Goal: Task Accomplishment & Management: Manage account settings

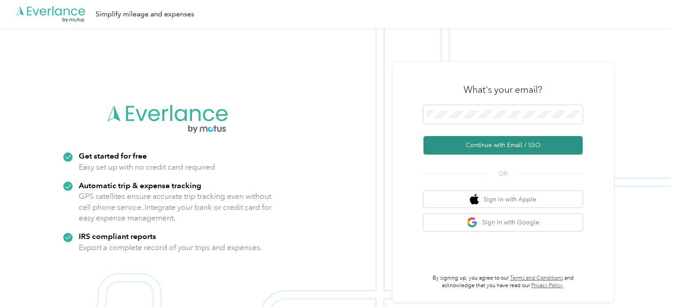
click at [502, 143] on button "Continue with Email / SSO" at bounding box center [502, 145] width 159 height 19
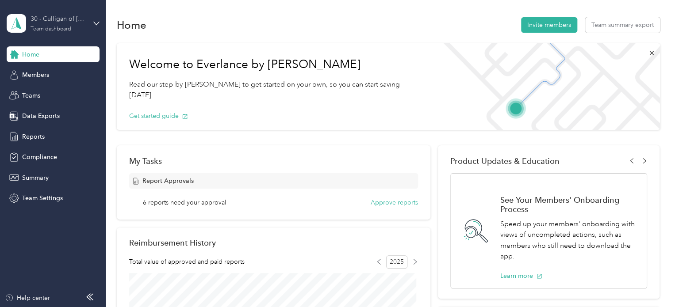
click at [46, 27] on div "Team dashboard" at bounding box center [50, 29] width 41 height 5
click at [46, 71] on div "Team dashboard" at bounding box center [38, 72] width 49 height 9
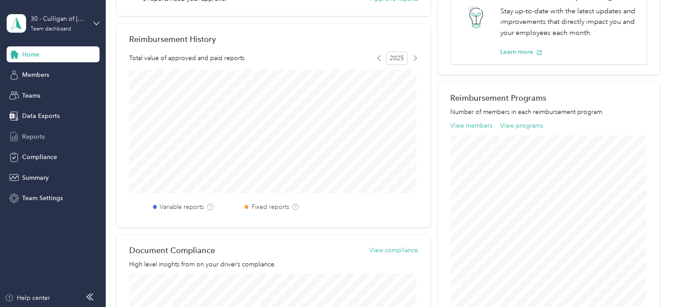
scroll to position [193, 0]
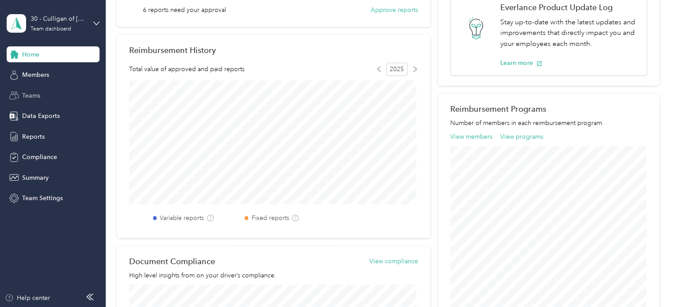
click at [33, 100] on span "Teams" at bounding box center [31, 95] width 18 height 9
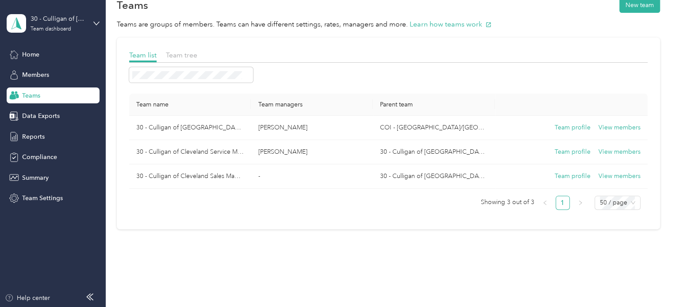
scroll to position [37, 0]
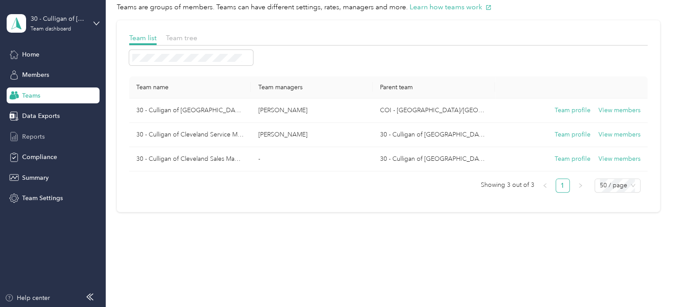
click at [34, 139] on span "Reports" at bounding box center [33, 136] width 23 height 9
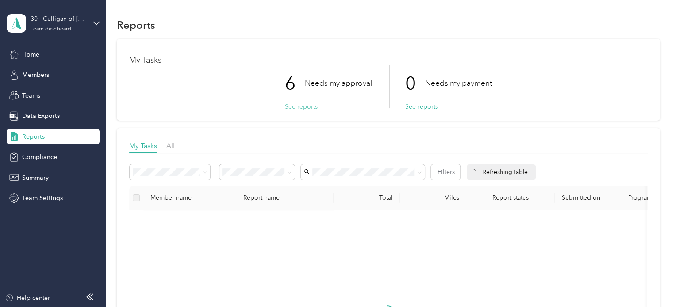
click at [293, 103] on button "See reports" at bounding box center [301, 106] width 33 height 9
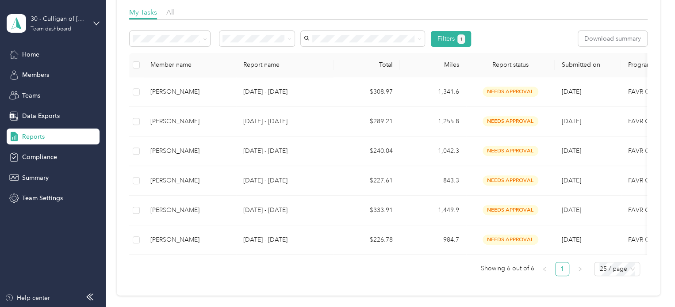
scroll to position [131, 0]
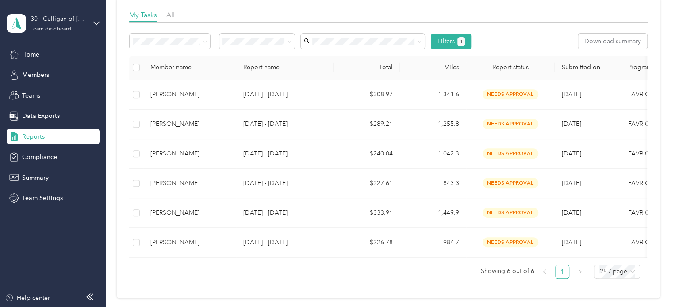
click at [132, 69] on th at bounding box center [136, 68] width 14 height 24
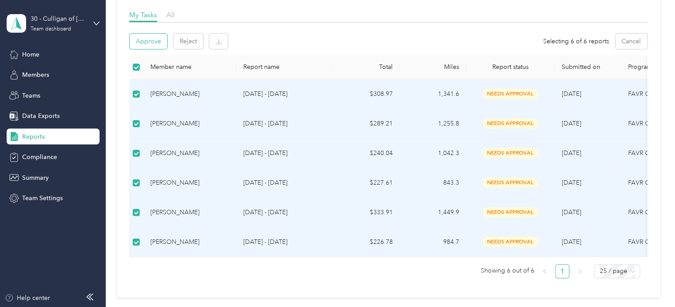
click at [146, 42] on button "Approve" at bounding box center [149, 41] width 38 height 15
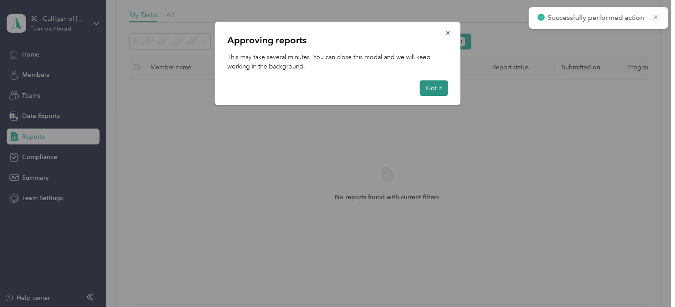
click at [435, 85] on button "Got it" at bounding box center [433, 87] width 28 height 15
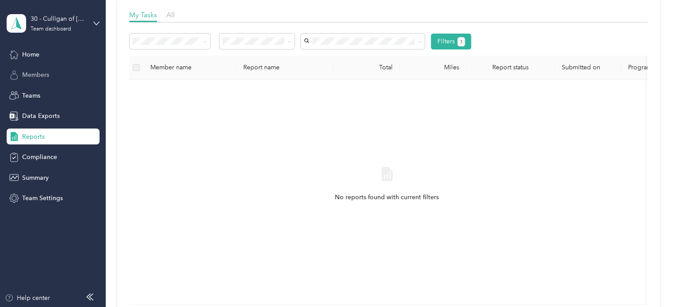
click at [31, 73] on span "Members" at bounding box center [35, 74] width 27 height 9
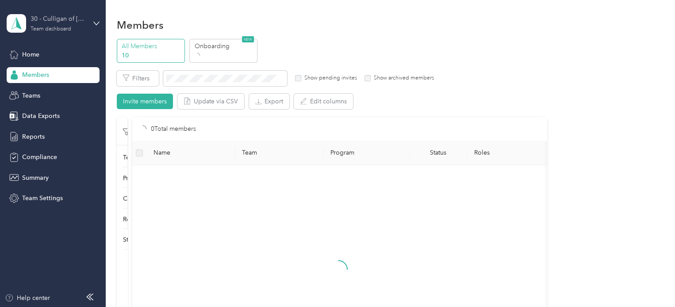
click at [48, 27] on div "Team dashboard" at bounding box center [50, 29] width 41 height 5
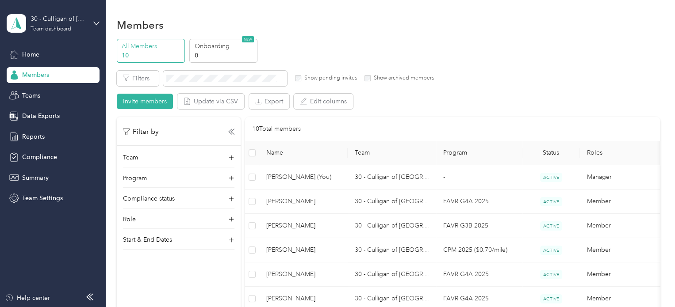
click at [48, 90] on div "Personal dashboard" at bounding box center [42, 92] width 56 height 9
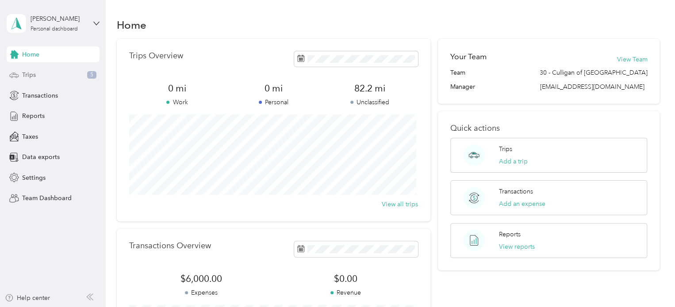
click at [65, 76] on div "Trips 5" at bounding box center [53, 75] width 93 height 16
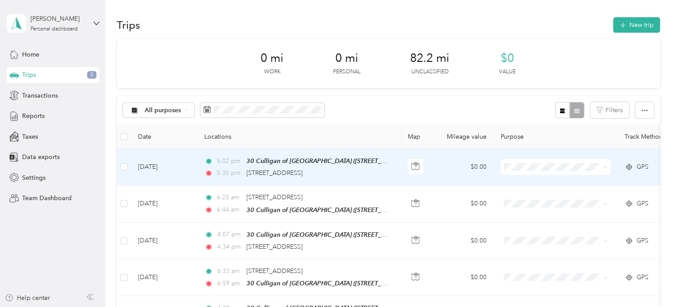
click at [127, 165] on td at bounding box center [124, 167] width 14 height 37
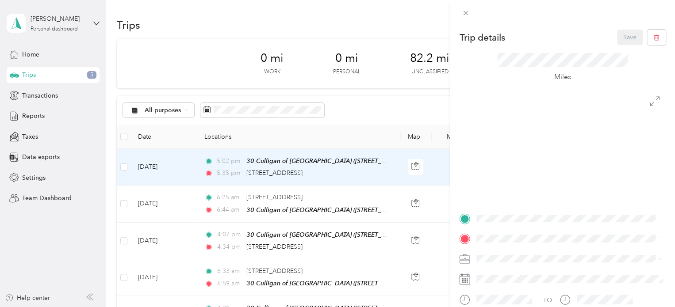
click at [124, 168] on div "Trip details Save This trip cannot be edited because it is either under review,…" at bounding box center [337, 153] width 675 height 307
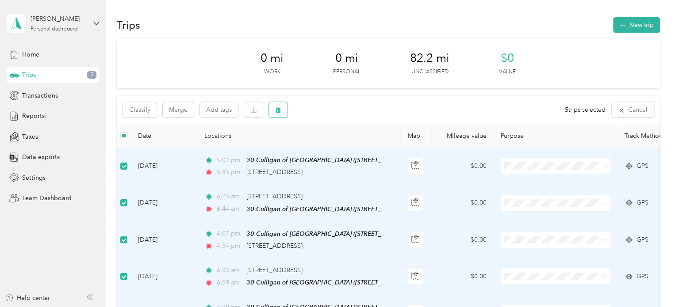
click at [278, 111] on icon "button" at bounding box center [277, 110] width 5 height 6
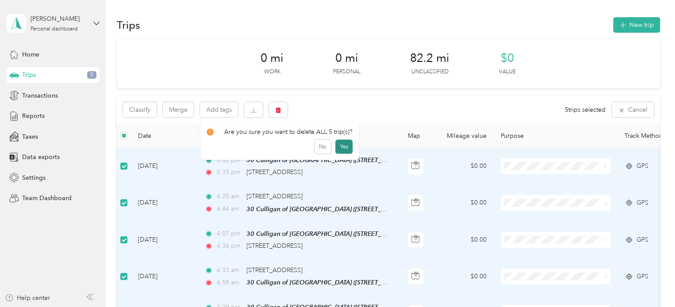
click at [340, 149] on button "Yes" at bounding box center [343, 147] width 17 height 14
